Goal: Navigation & Orientation: Find specific page/section

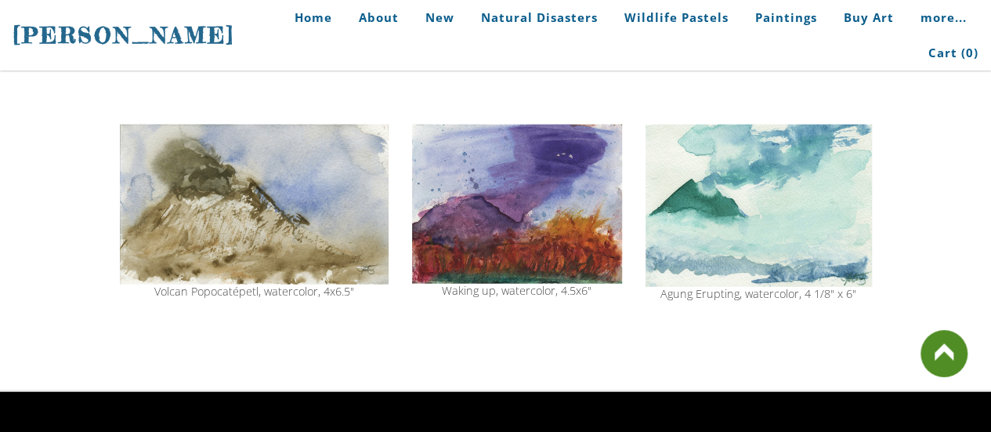
scroll to position [1750, 0]
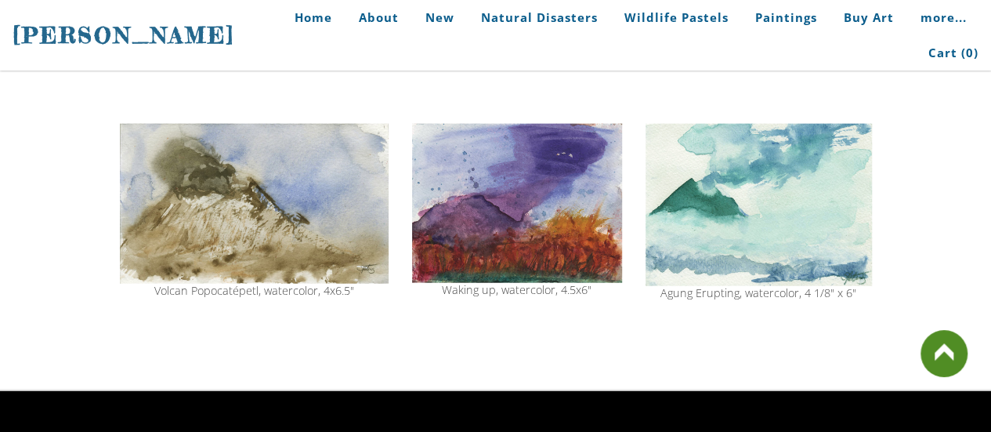
click at [714, 202] on img at bounding box center [758, 205] width 226 height 162
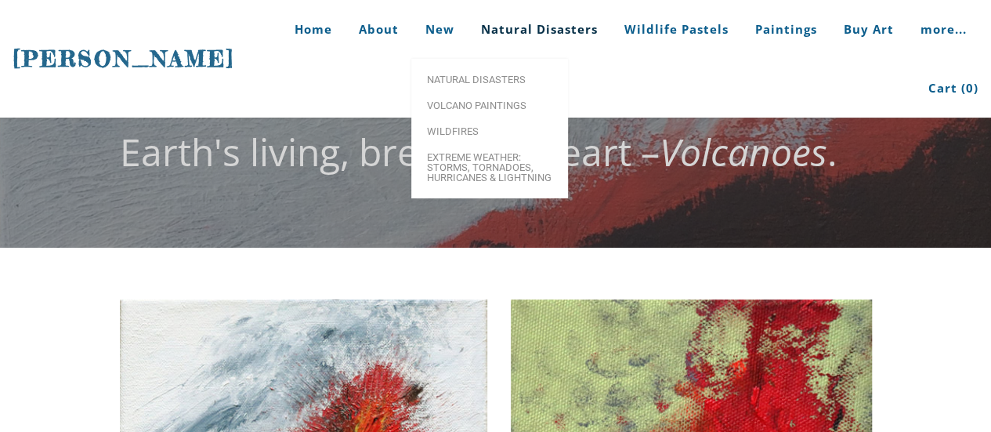
click at [473, 26] on link "Natural Disasters" at bounding box center [539, 29] width 140 height 59
click at [475, 80] on span "Natural Disasters" at bounding box center [489, 79] width 125 height 10
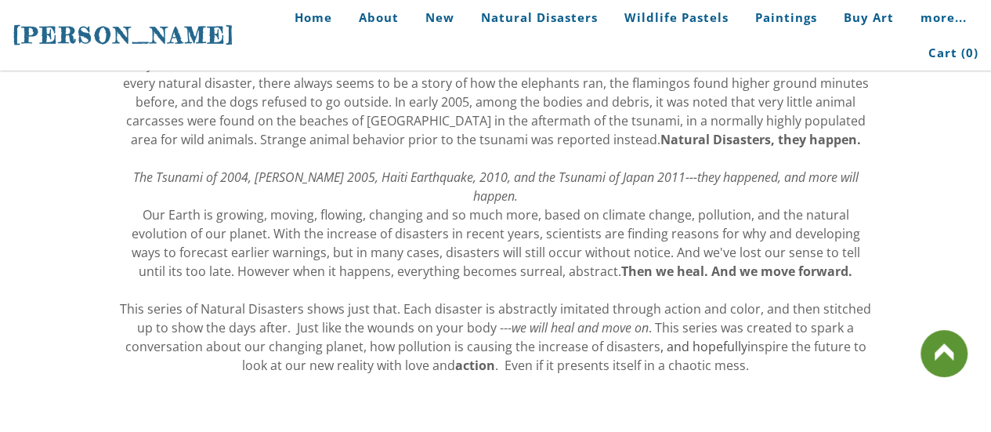
scroll to position [215, 0]
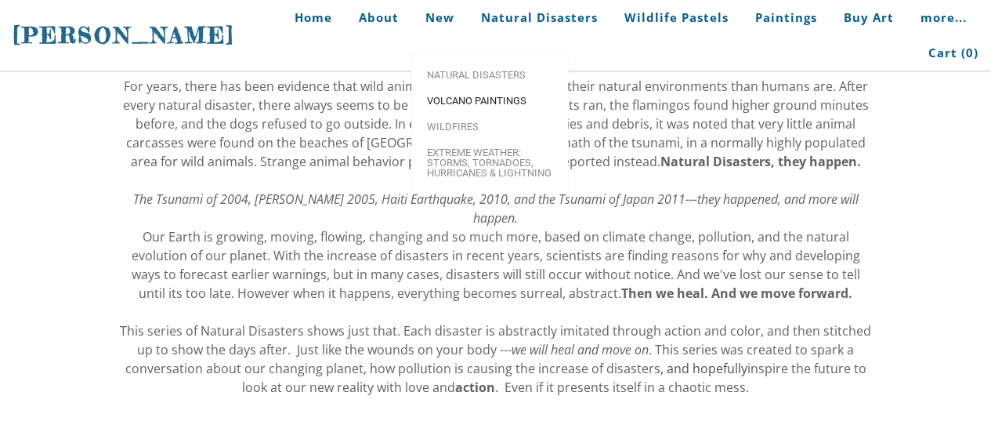
click at [483, 96] on span "Volcano paintings" at bounding box center [489, 101] width 125 height 10
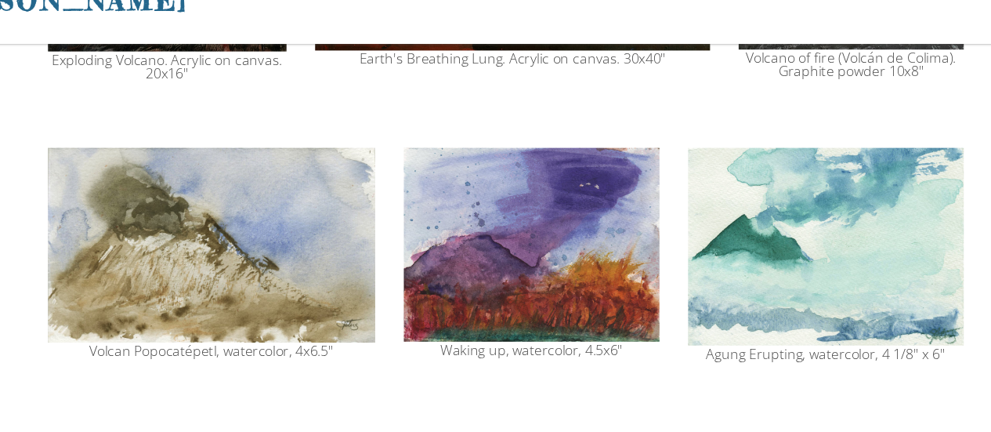
scroll to position [1718, 0]
